Goal: Find specific page/section: Find specific page/section

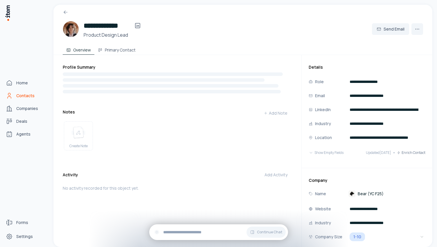
click at [24, 94] on span "Contacts" at bounding box center [25, 96] width 18 height 6
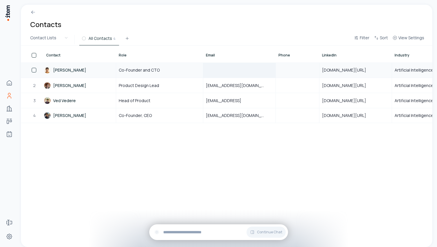
click at [226, 73] on div at bounding box center [240, 70] width 72 height 15
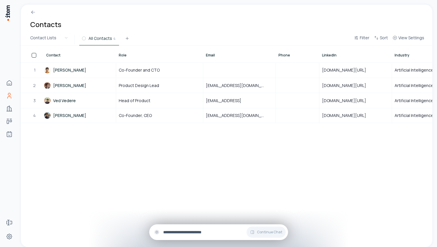
click at [181, 233] on input "text" at bounding box center [223, 232] width 120 height 6
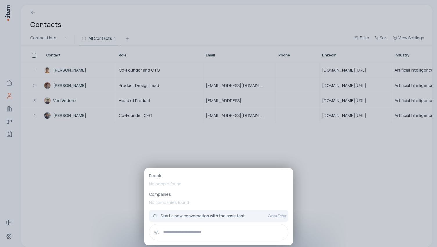
type input "*"
type input "**********"
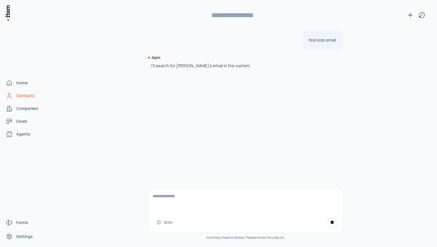
click at [8, 12] on img at bounding box center [8, 13] width 6 height 17
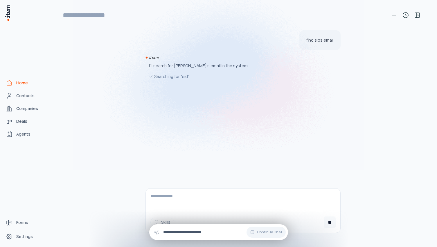
click at [173, 233] on input "text" at bounding box center [223, 232] width 120 height 6
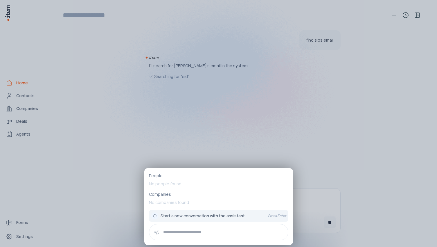
click at [26, 77] on div at bounding box center [218, 123] width 437 height 247
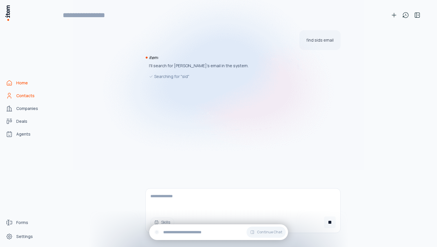
click at [26, 99] on link "Contacts" at bounding box center [25, 96] width 44 height 12
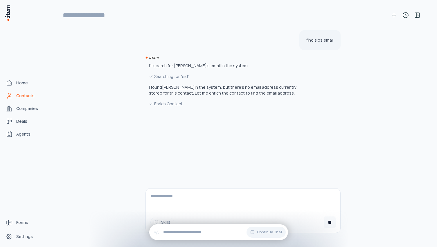
click at [11, 94] on icon "Contacts" at bounding box center [9, 95] width 7 height 7
click at [12, 84] on icon "Home" at bounding box center [9, 82] width 7 height 7
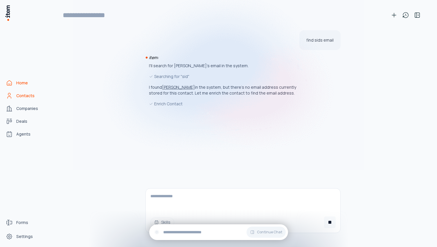
click at [20, 97] on span "Contacts" at bounding box center [25, 96] width 18 height 6
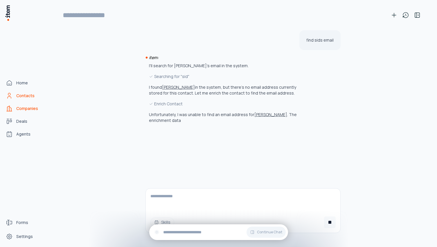
click at [10, 107] on icon "Companies" at bounding box center [11, 109] width 2 height 4
click at [21, 123] on span "Deals" at bounding box center [21, 121] width 11 height 6
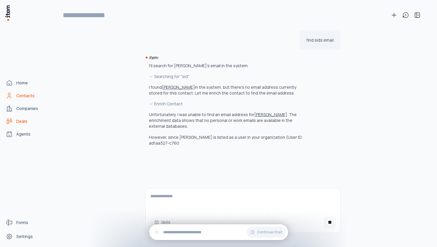
click at [23, 99] on link "Contacts" at bounding box center [25, 96] width 44 height 12
type input "**********"
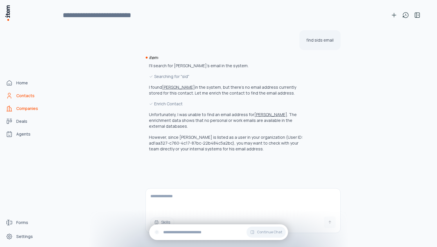
click at [14, 109] on link "Companies" at bounding box center [25, 109] width 44 height 12
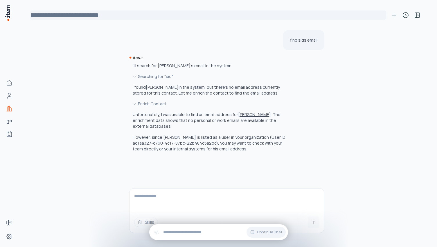
click at [66, 17] on input "**********" at bounding box center [208, 14] width 356 height 9
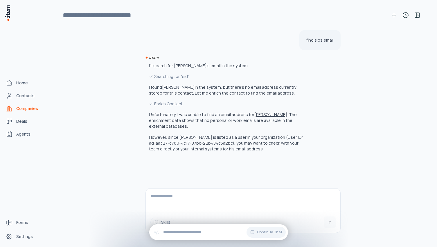
click at [10, 14] on img at bounding box center [8, 13] width 6 height 17
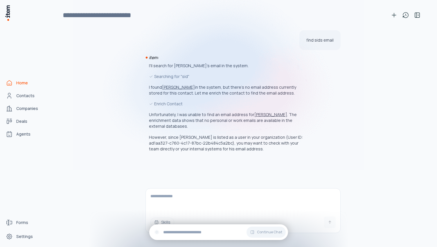
click at [10, 15] on img at bounding box center [8, 13] width 6 height 17
click at [82, 91] on img at bounding box center [219, 75] width 291 height 188
click at [360, 195] on div "find sids email item: I'll search for [PERSON_NAME]'s email in the system. Sear…" at bounding box center [243, 136] width 361 height 221
click at [218, 210] on textarea at bounding box center [243, 199] width 195 height 23
click at [22, 94] on span "Contacts" at bounding box center [25, 96] width 18 height 6
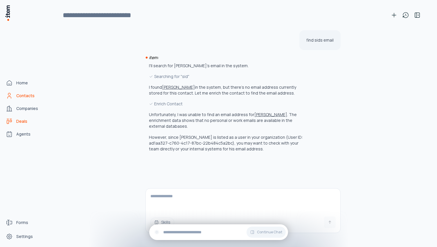
click at [22, 117] on link "Deals" at bounding box center [25, 121] width 44 height 12
click at [24, 131] on span "Agents" at bounding box center [23, 134] width 14 height 6
click at [24, 134] on span "Agents" at bounding box center [23, 134] width 14 height 6
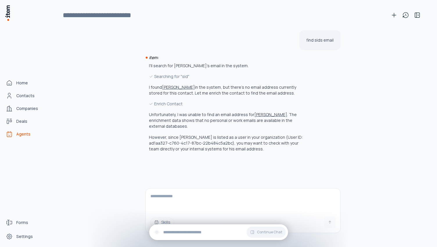
click at [24, 134] on span "Agents" at bounding box center [23, 134] width 14 height 6
click at [8, 79] on link "Home" at bounding box center [25, 83] width 44 height 12
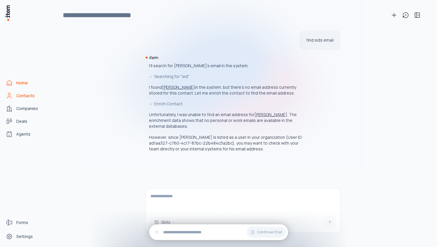
click at [28, 98] on link "Contacts" at bounding box center [25, 96] width 44 height 12
click at [28, 105] on link "Companies" at bounding box center [25, 109] width 44 height 12
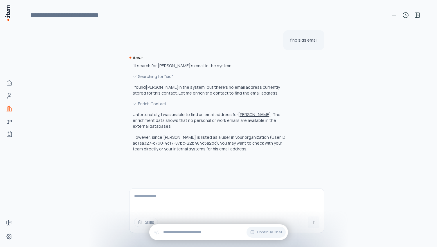
click at [143, 150] on p "However, since [PERSON_NAME] is listed as a user in your organization (User ID:…" at bounding box center [211, 142] width 157 height 17
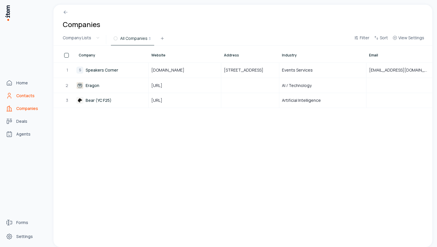
click at [15, 94] on link "Contacts" at bounding box center [25, 96] width 44 height 12
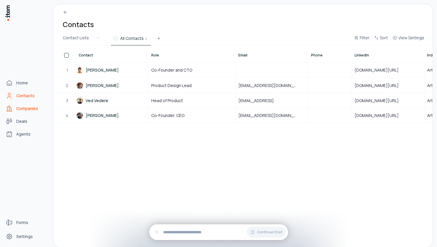
click at [18, 110] on span "Companies" at bounding box center [27, 109] width 22 height 6
